Goal: Task Accomplishment & Management: Complete application form

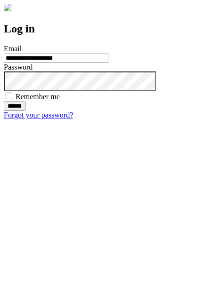
type input "**********"
click at [25, 111] on input "******" at bounding box center [15, 106] width 22 height 9
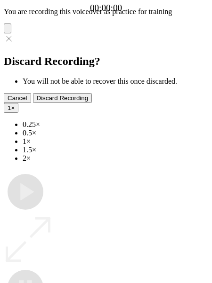
type input "**********"
